Goal: Check status

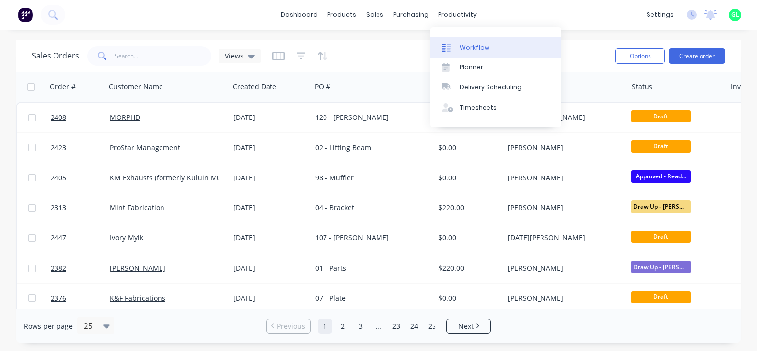
click at [473, 46] on div "Workflow" at bounding box center [475, 47] width 30 height 9
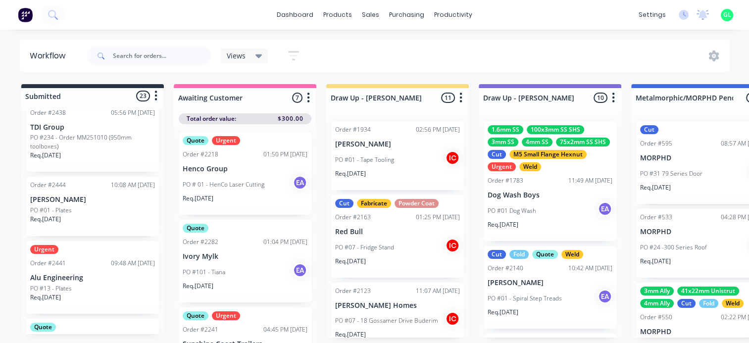
scroll to position [1308, 0]
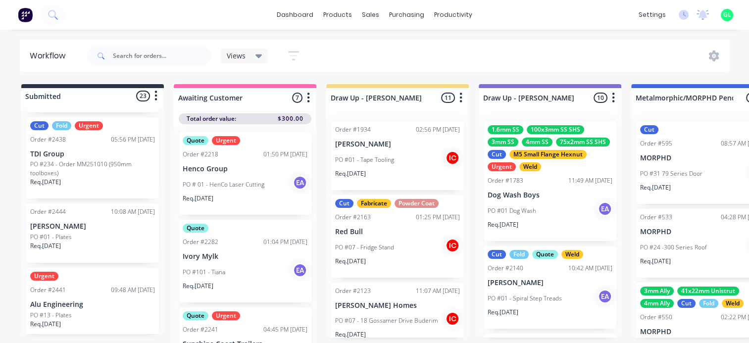
click at [87, 320] on div "Req. [DATE]" at bounding box center [92, 328] width 125 height 17
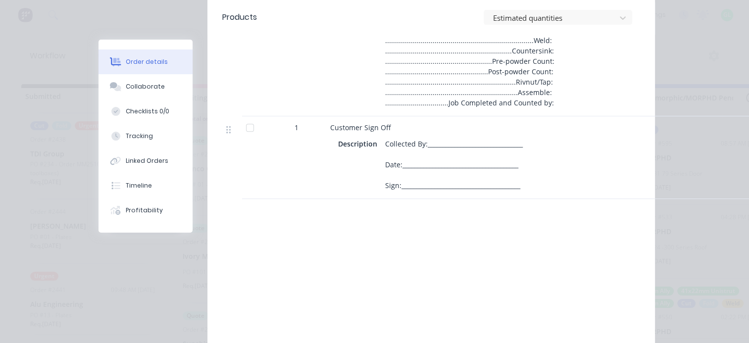
scroll to position [0, 0]
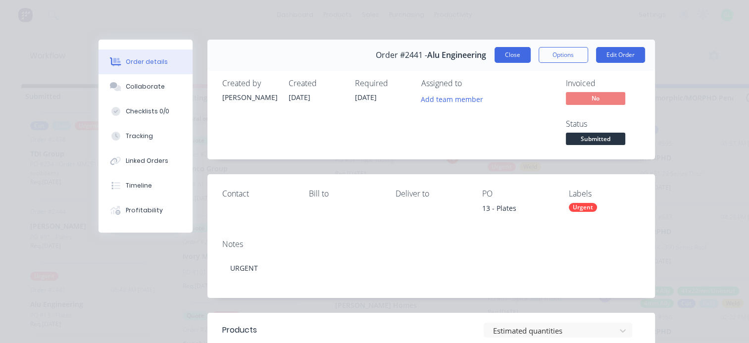
click at [506, 57] on button "Close" at bounding box center [513, 55] width 36 height 16
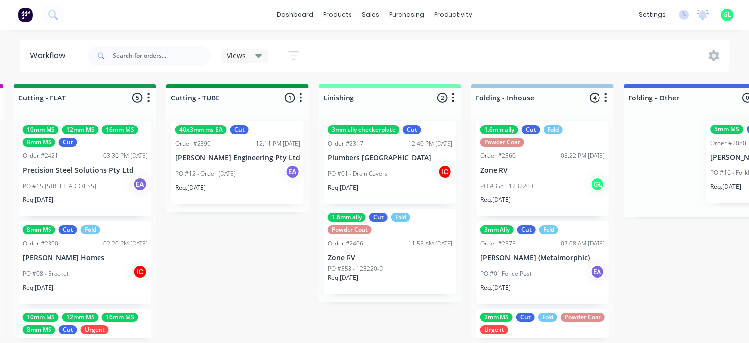
scroll to position [0, 2035]
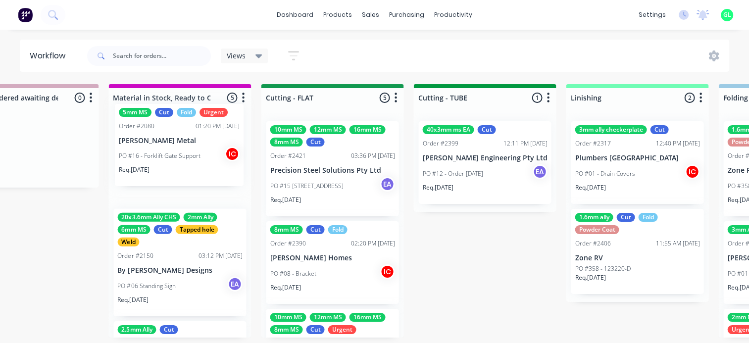
drag, startPoint x: 340, startPoint y: 173, endPoint x: 148, endPoint y: 157, distance: 192.3
click at [148, 157] on div "Submitted 23 Status colour #273444 hex #273444 Save Cancel Summaries Total orde…" at bounding box center [295, 216] width 4093 height 264
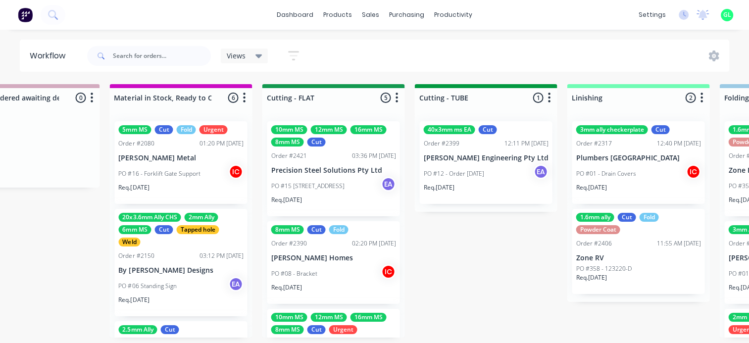
click at [185, 174] on p "PO #16 - Forklift Gate Support" at bounding box center [159, 173] width 82 height 9
